Goal: Information Seeking & Learning: Learn about a topic

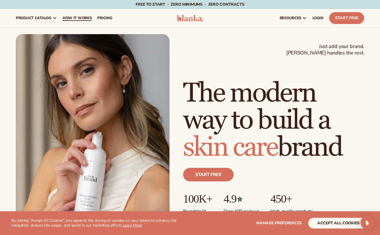
click at [73, 18] on span "How It Works" at bounding box center [77, 18] width 29 height 5
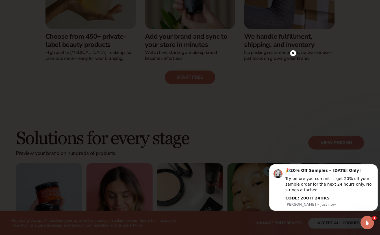
click at [293, 53] on circle at bounding box center [293, 53] width 6 height 6
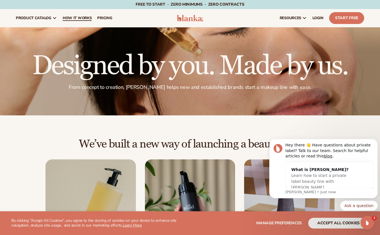
click at [70, 19] on span "How It Works" at bounding box center [77, 18] width 29 height 5
click at [103, 18] on span "pricing" at bounding box center [104, 18] width 15 height 5
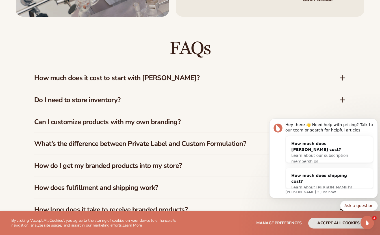
scroll to position [782, 0]
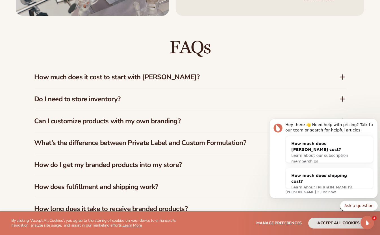
click at [347, 70] on div "FAQs How much does it cost to start with Blanka? Blanka offers a free plan so y…" at bounding box center [189, 140] width 343 height 249
click at [343, 77] on icon at bounding box center [342, 77] width 5 height 0
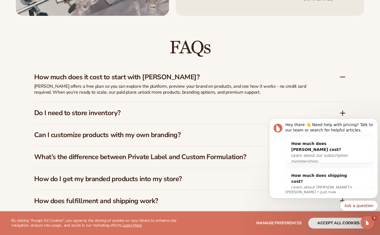
click at [342, 113] on icon at bounding box center [342, 113] width 5 height 0
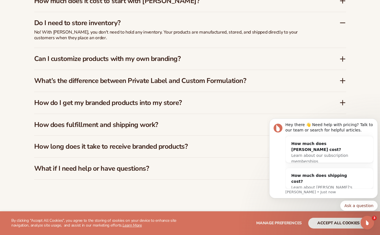
scroll to position [862, 0]
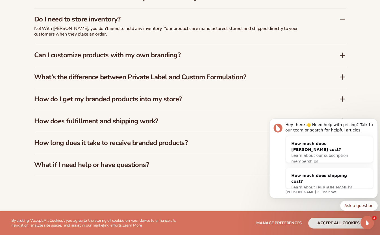
click at [341, 52] on icon at bounding box center [342, 55] width 7 height 7
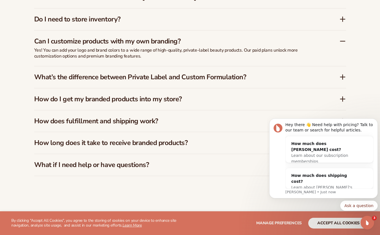
click at [345, 77] on icon at bounding box center [342, 77] width 5 height 0
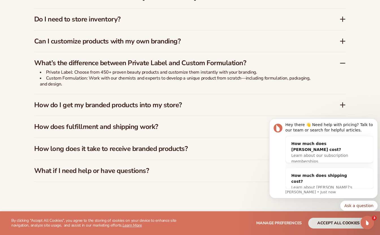
click at [340, 102] on icon at bounding box center [342, 105] width 7 height 7
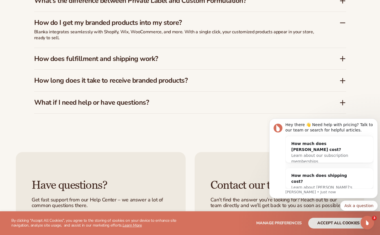
scroll to position [925, 0]
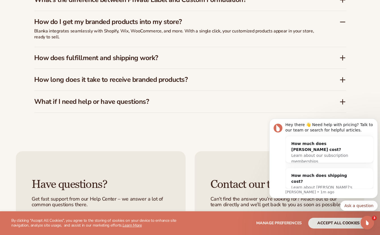
click at [341, 77] on icon at bounding box center [342, 80] width 7 height 7
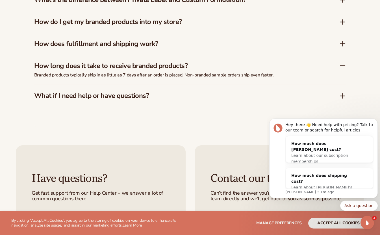
click at [342, 44] on icon at bounding box center [342, 44] width 5 height 0
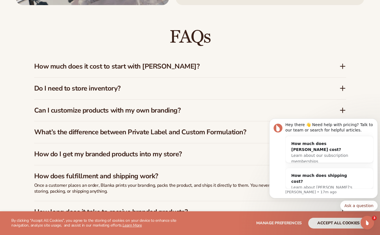
scroll to position [803, 0]
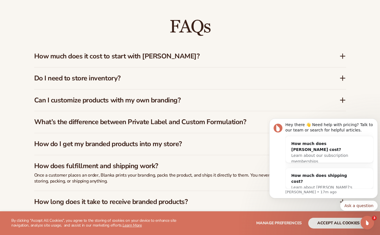
drag, startPoint x: 382, startPoint y: 37, endPoint x: 92, endPoint y: 49, distance: 290.0
click at [341, 75] on icon at bounding box center [342, 78] width 7 height 7
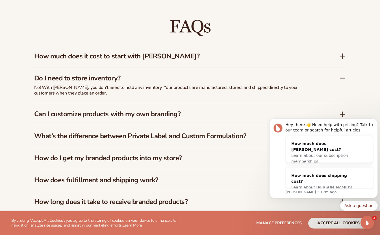
click at [343, 54] on icon at bounding box center [343, 56] width 0 height 5
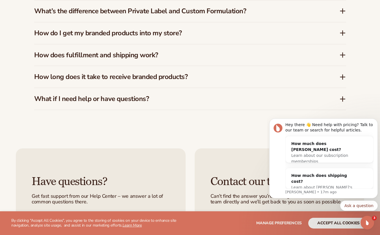
scroll to position [929, 0]
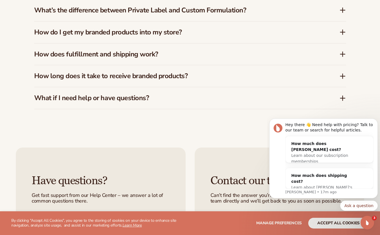
click at [343, 29] on icon at bounding box center [342, 32] width 7 height 7
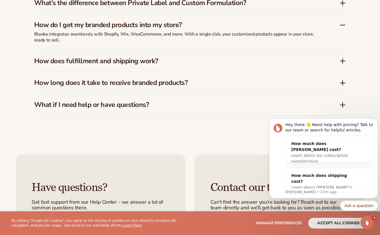
scroll to position [933, 0]
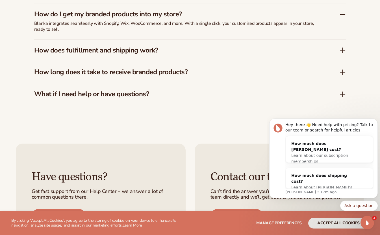
click at [343, 47] on icon at bounding box center [342, 50] width 7 height 7
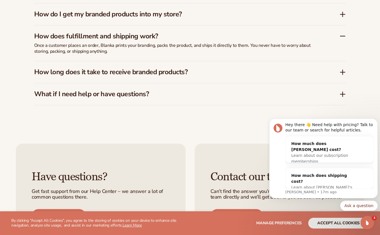
click at [343, 70] on icon at bounding box center [343, 72] width 0 height 5
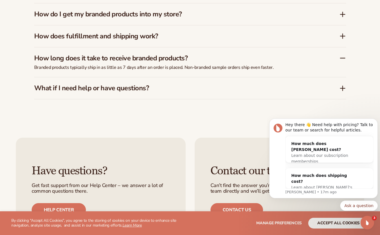
click at [343, 85] on icon at bounding box center [342, 88] width 7 height 7
